Goal: Task Accomplishment & Management: Manage account settings

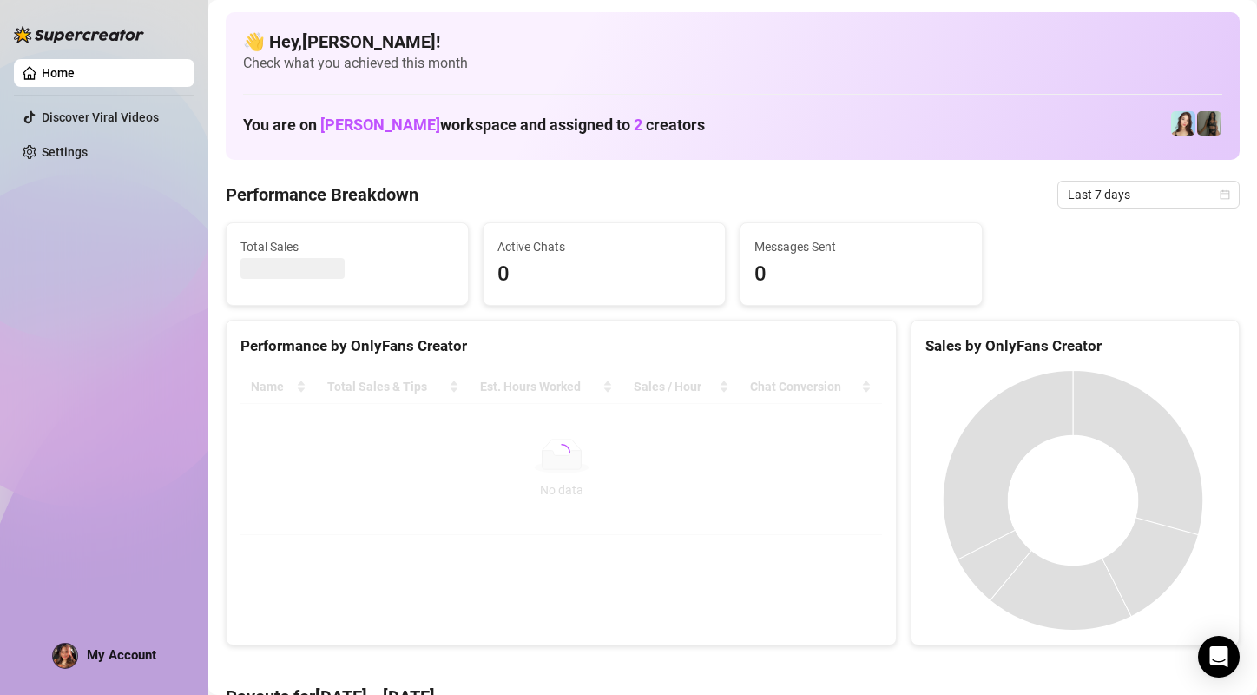
click at [109, 656] on span "My Account" at bounding box center [121, 655] width 69 height 16
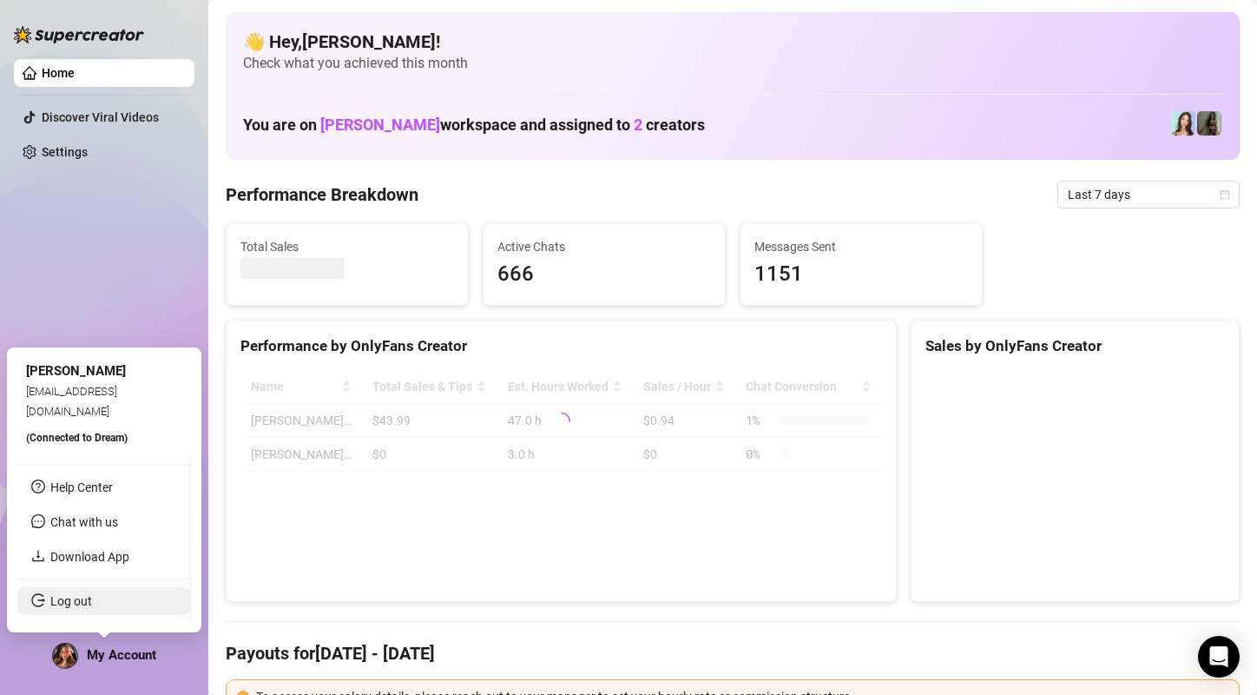
click at [92, 596] on link "Log out" at bounding box center [71, 601] width 42 height 14
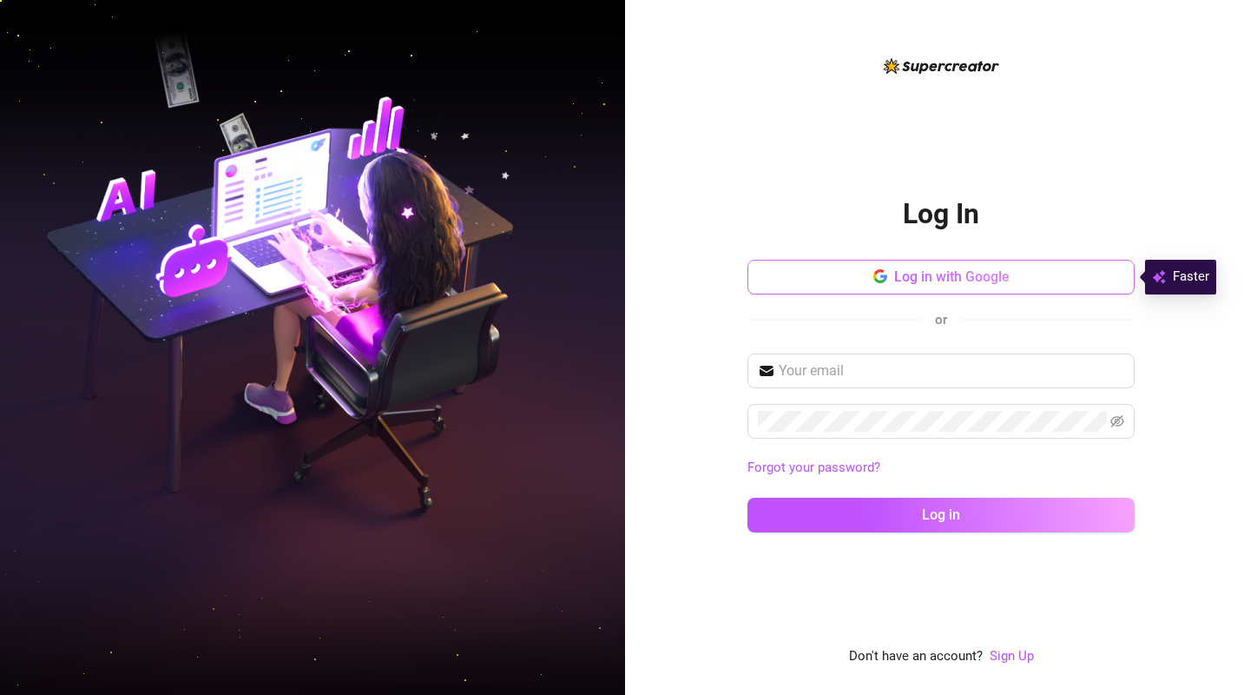
click at [879, 290] on button "Log in with Google" at bounding box center [941, 277] width 387 height 35
